Goal: Task Accomplishment & Management: Use online tool/utility

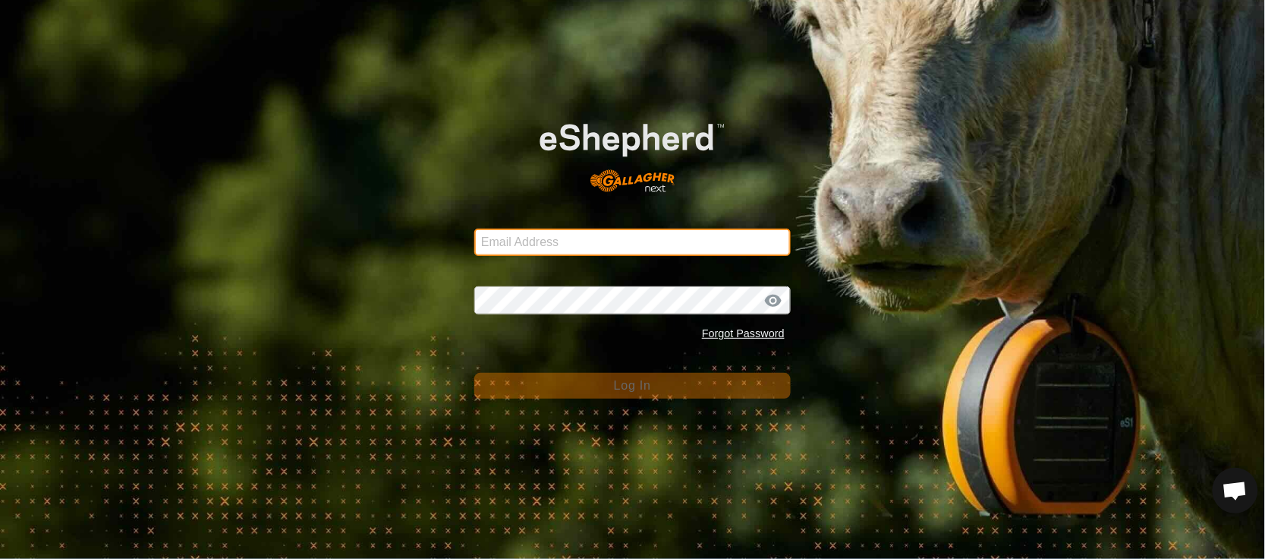
click at [572, 241] on input "Email Address" at bounding box center [632, 241] width 316 height 27
type input "[EMAIL_ADDRESS][PERSON_NAME][DOMAIN_NAME]"
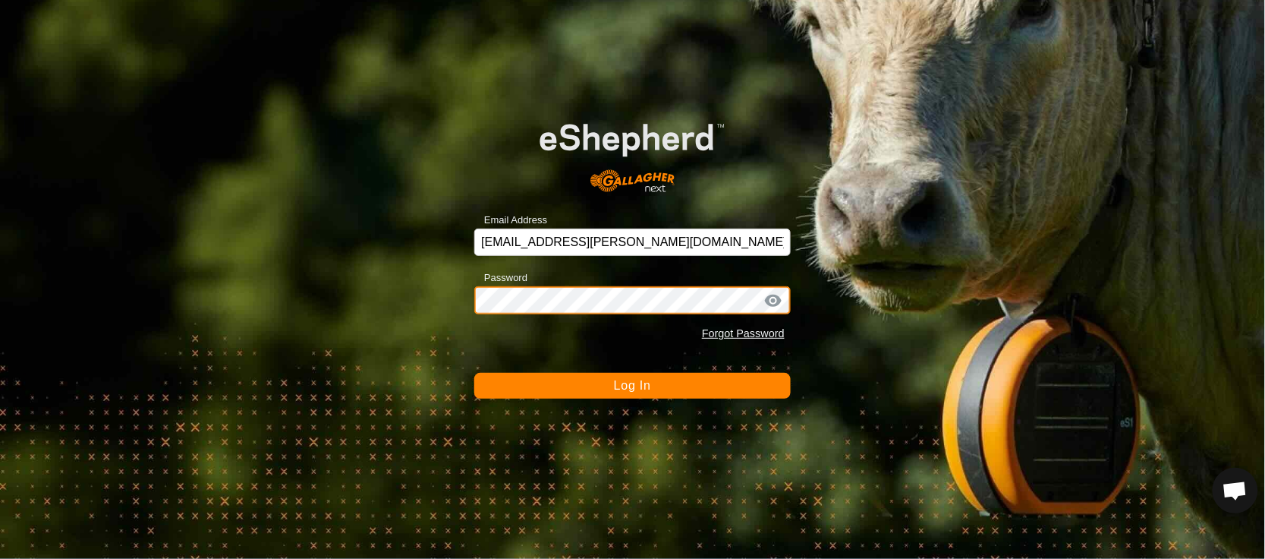
click at [474, 373] on button "Log In" at bounding box center [632, 386] width 316 height 26
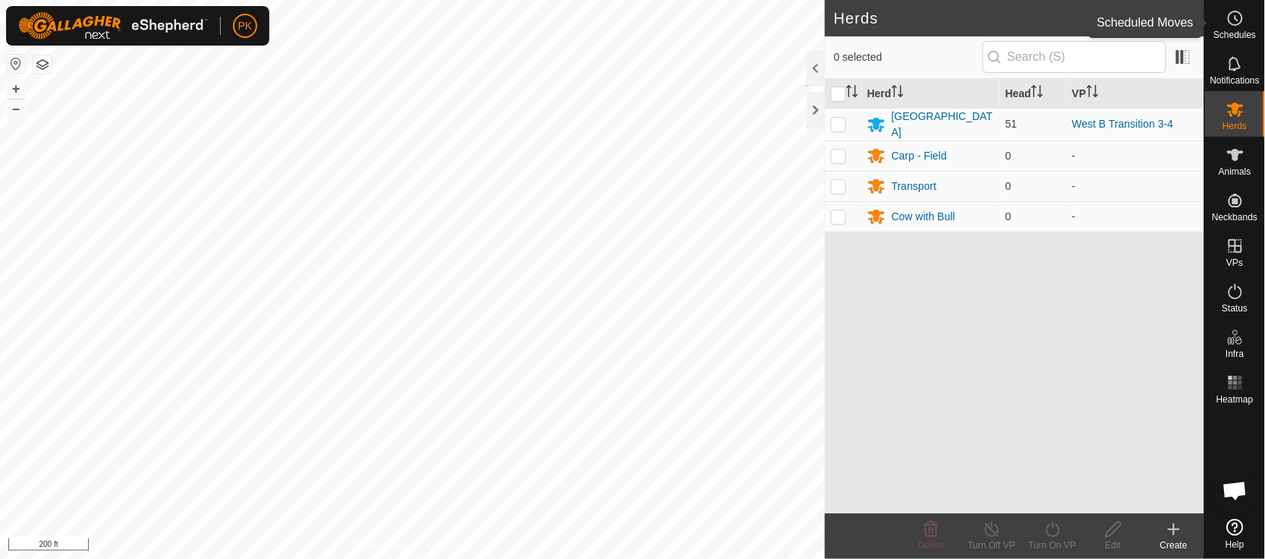
click at [1241, 27] on icon at bounding box center [1236, 18] width 18 height 18
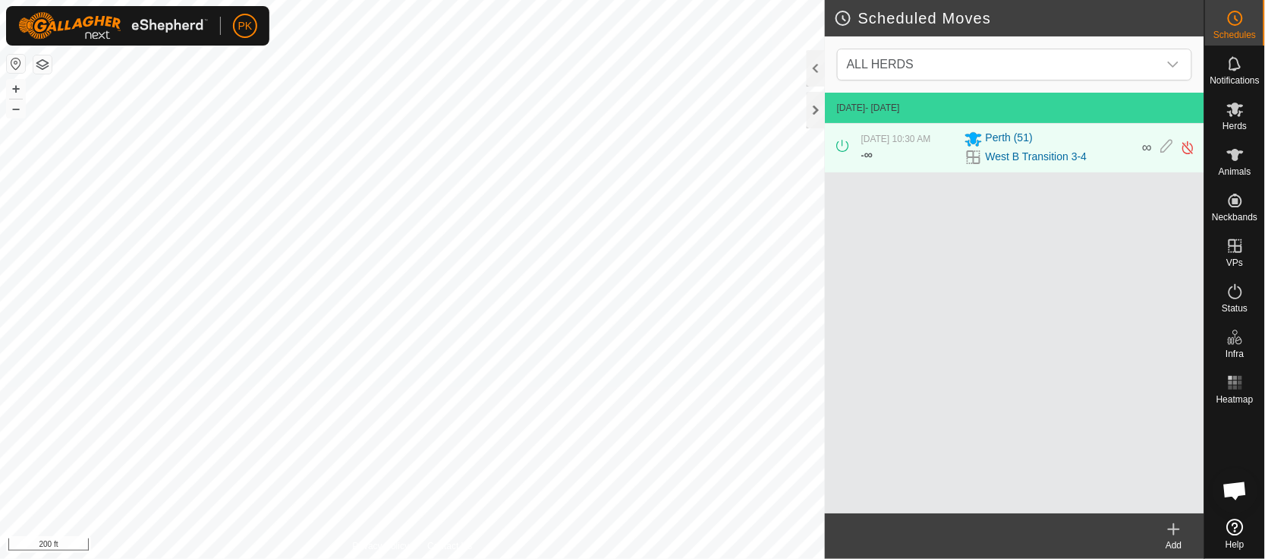
click at [1179, 521] on icon at bounding box center [1174, 529] width 18 height 18
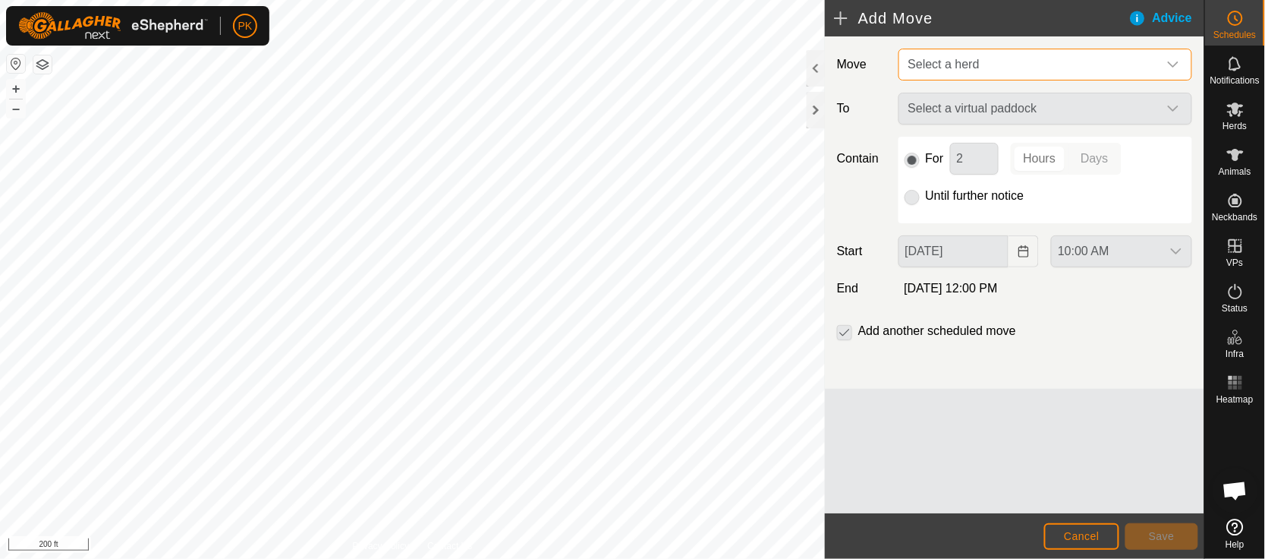
click at [1125, 66] on span "Select a herd" at bounding box center [1030, 64] width 256 height 30
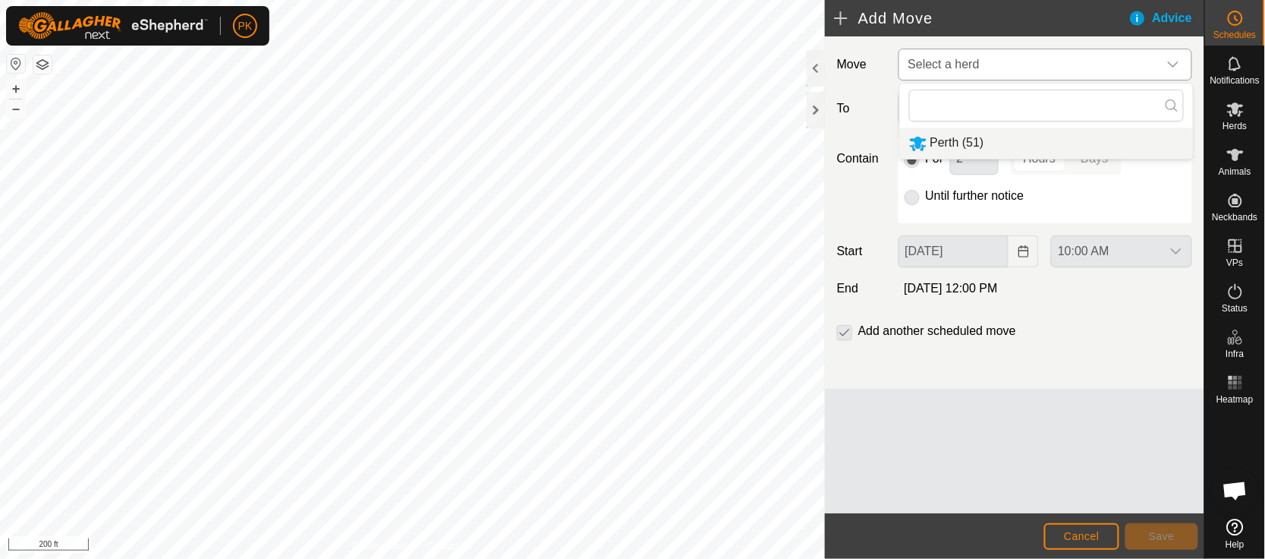
click at [1077, 149] on li "Perth (51)" at bounding box center [1046, 143] width 293 height 31
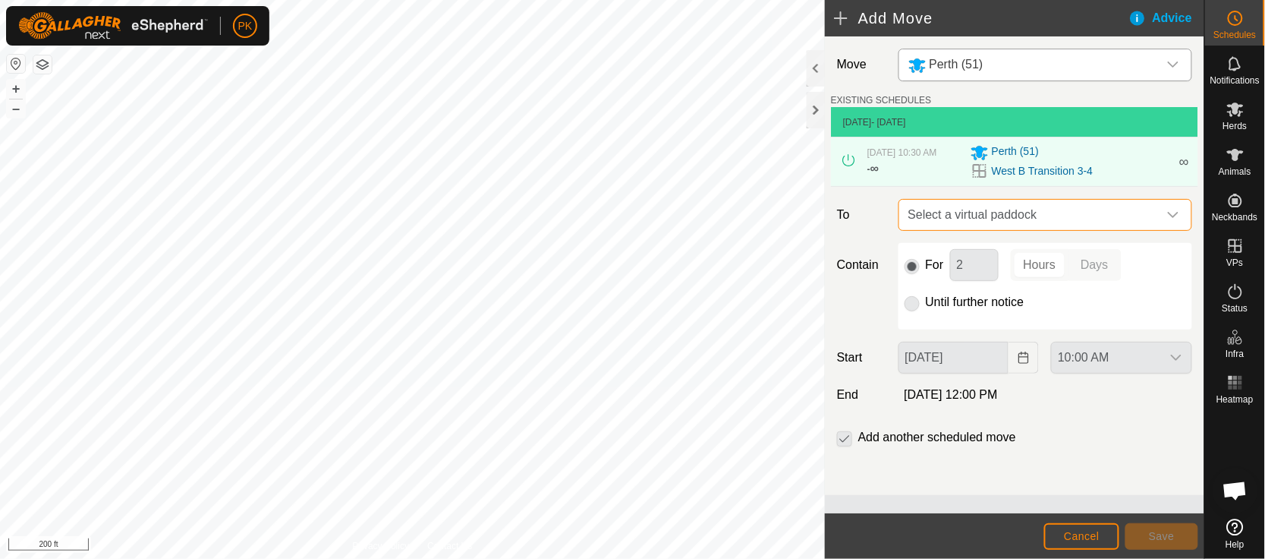
click at [1064, 215] on span "Select a virtual paddock" at bounding box center [1030, 215] width 256 height 30
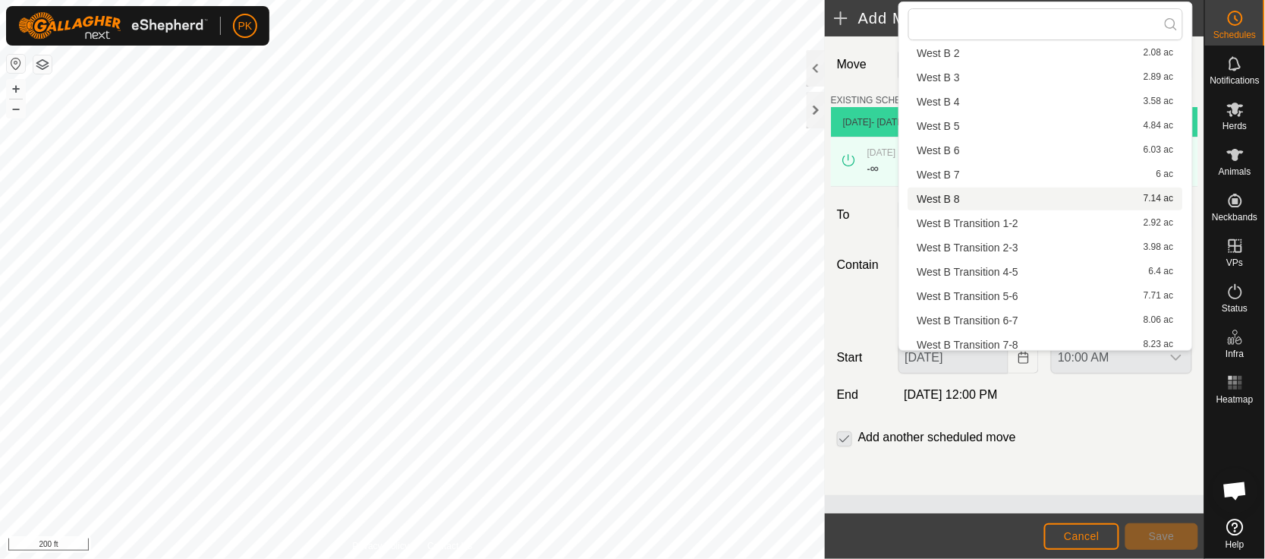
scroll to position [91, 0]
click at [1034, 263] on li "West B Transition 4-5 6.4 ac" at bounding box center [1045, 268] width 275 height 23
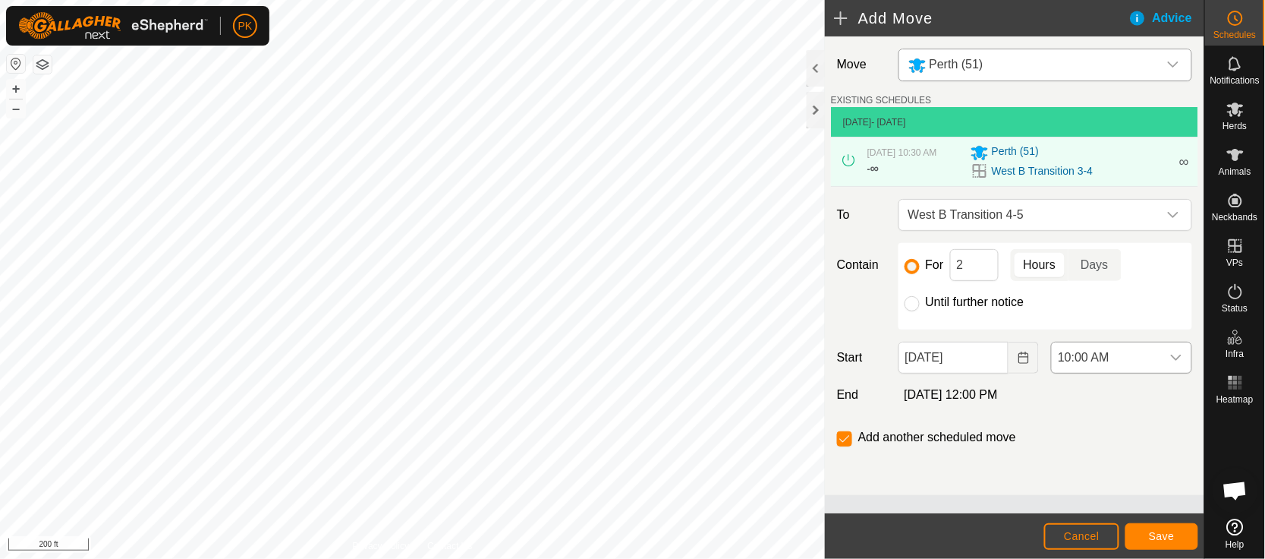
click at [1170, 352] on icon "dropdown trigger" at bounding box center [1176, 357] width 12 height 12
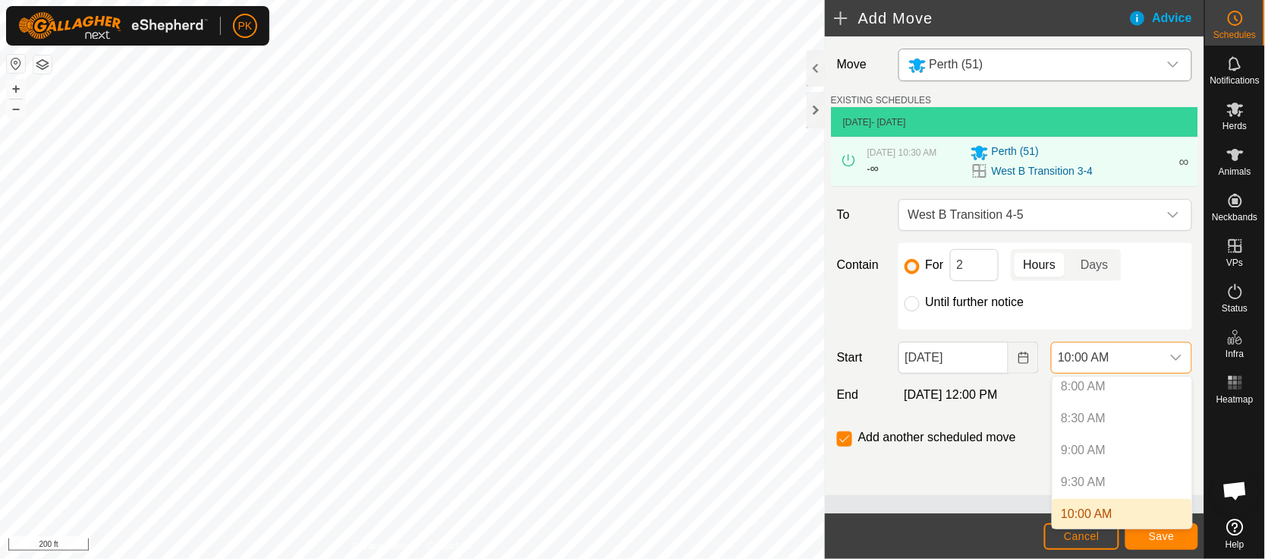
scroll to position [553, 0]
click at [1120, 505] on li "10:30 AM" at bounding box center [1123, 508] width 140 height 30
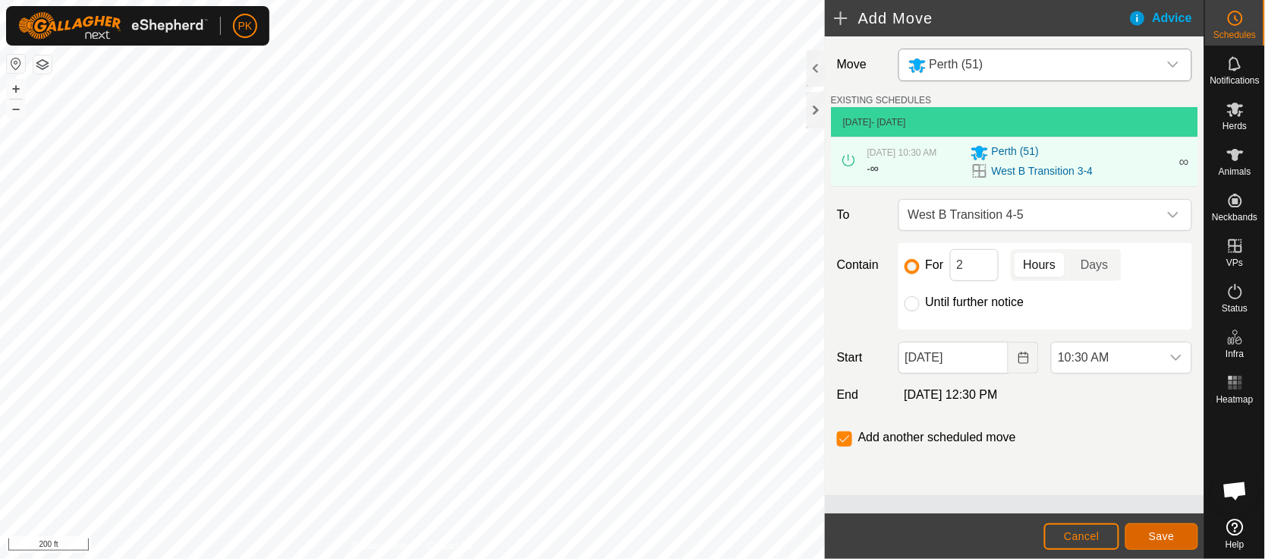
click at [1159, 530] on span "Save" at bounding box center [1162, 536] width 26 height 12
